Goal: Understand process/instructions

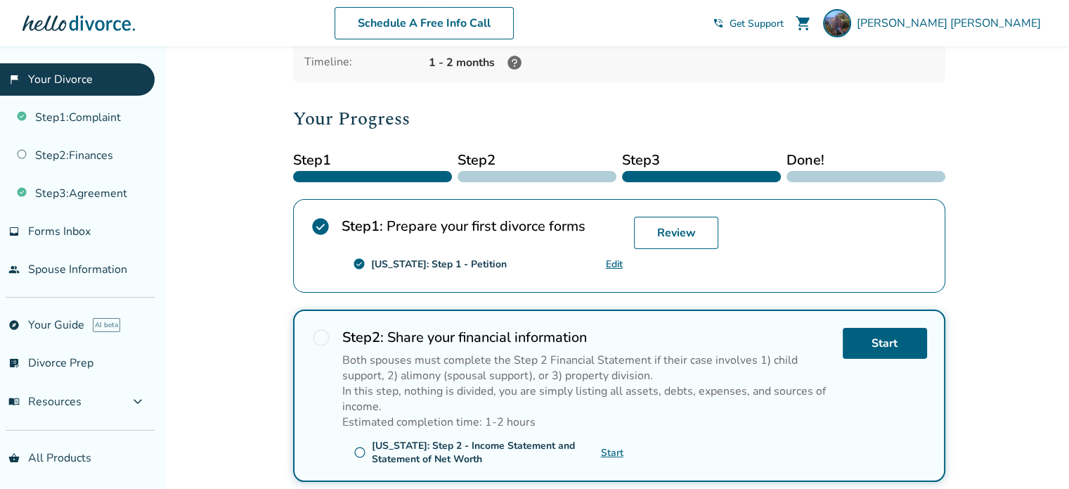
scroll to position [65, 0]
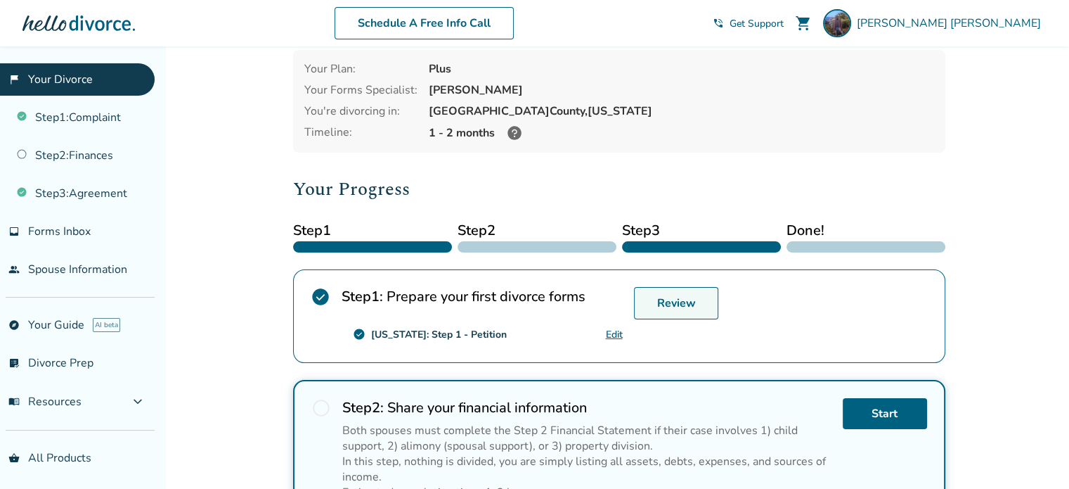
click at [686, 302] on link "Review" at bounding box center [676, 303] width 84 height 32
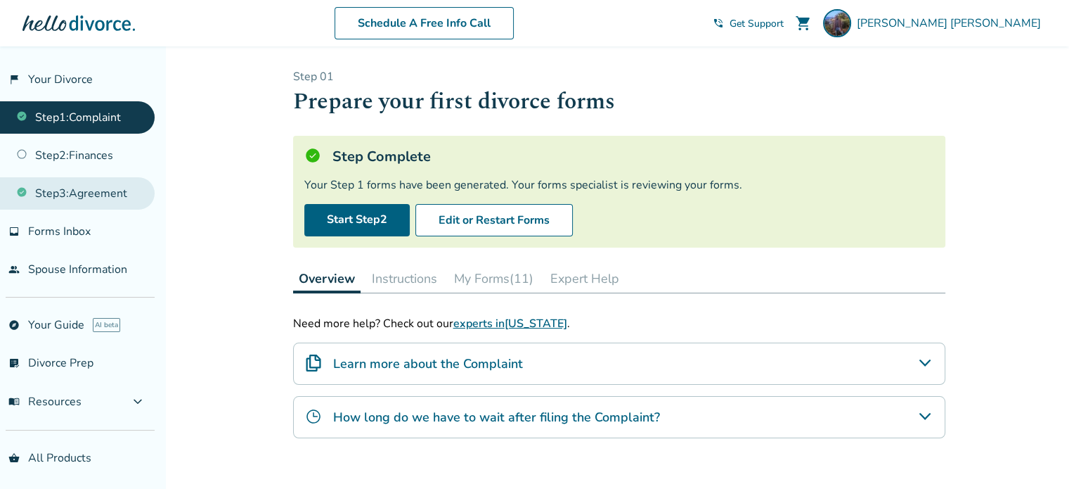
click at [105, 188] on link "Step 3 : Agreement" at bounding box center [77, 193] width 155 height 32
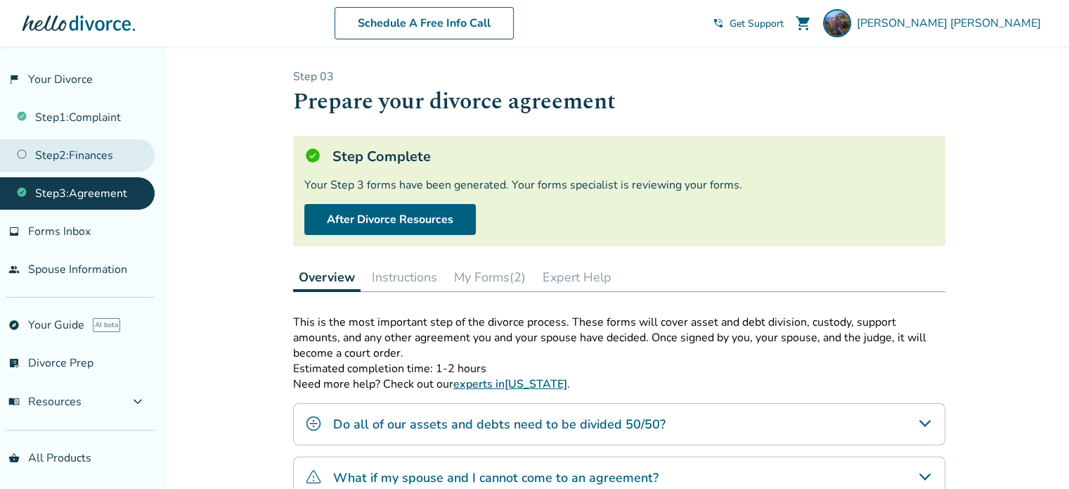
click at [108, 151] on link "Step 2 : Finances" at bounding box center [77, 155] width 155 height 32
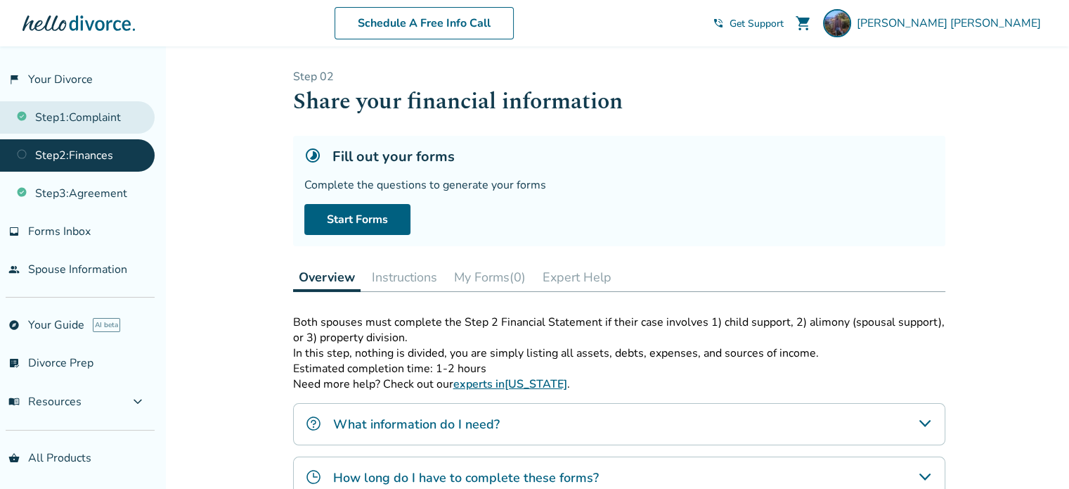
click at [76, 114] on link "Step 1 : Complaint" at bounding box center [77, 117] width 155 height 32
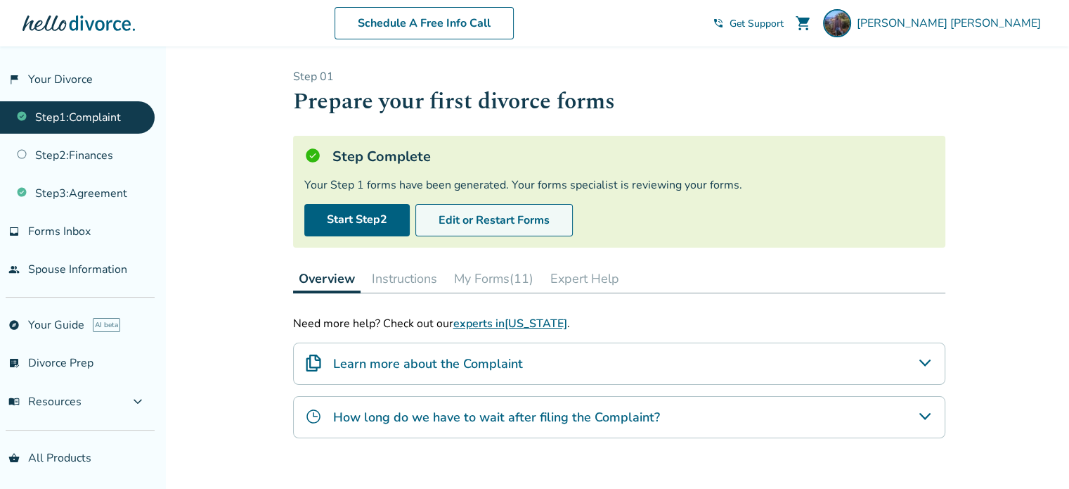
click at [528, 216] on button "Edit or Restart Forms" at bounding box center [494, 220] width 157 height 32
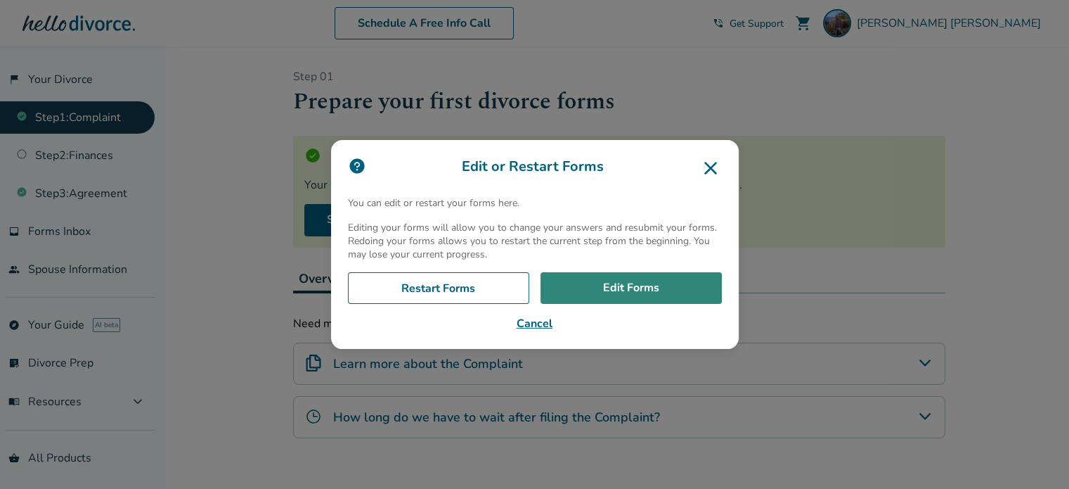
click at [596, 290] on link "Edit Forms" at bounding box center [631, 288] width 181 height 32
